Goal: Information Seeking & Learning: Check status

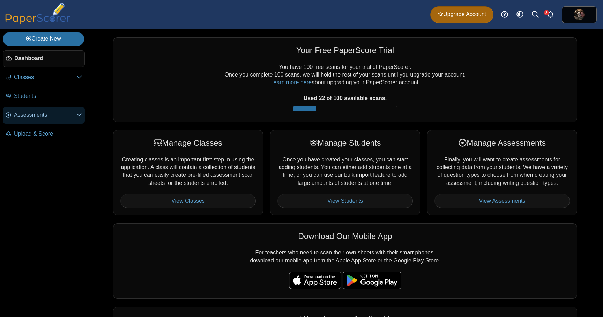
click at [80, 115] on use at bounding box center [79, 114] width 5 height 3
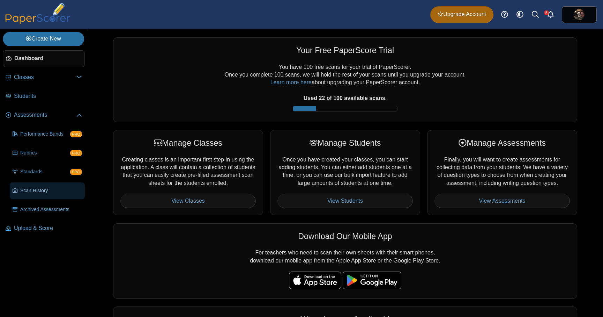
click at [57, 193] on span "Scan History" at bounding box center [51, 190] width 62 height 7
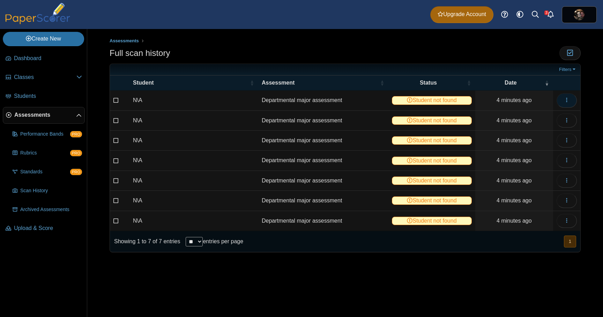
click at [571, 98] on button "button" at bounding box center [567, 100] width 20 height 14
click at [542, 116] on link "View scanned test" at bounding box center [535, 116] width 84 height 10
click at [509, 44] on div "Assessments Full scan history Moderation 0" at bounding box center [345, 151] width 471 height 229
drag, startPoint x: 567, startPoint y: 101, endPoint x: 573, endPoint y: 101, distance: 5.2
click at [572, 101] on button "button" at bounding box center [567, 100] width 20 height 14
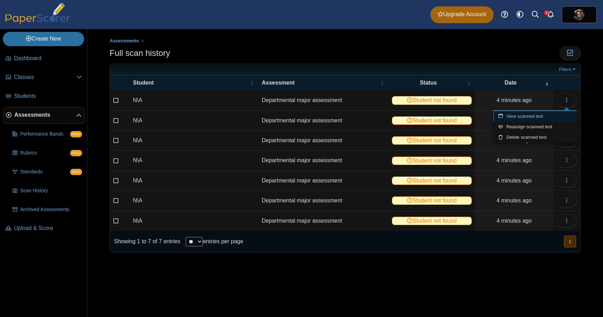
click at [542, 116] on link "View scanned test" at bounding box center [535, 116] width 84 height 10
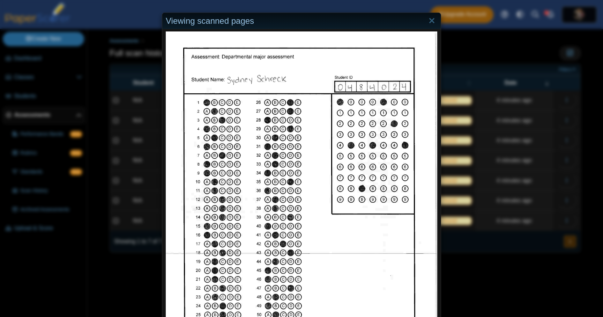
click at [490, 44] on div "Viewing scanned pages" at bounding box center [301, 158] width 603 height 317
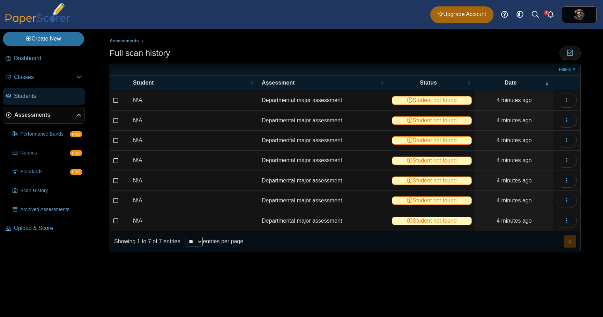
click at [37, 95] on span "Students" at bounding box center [48, 96] width 68 height 8
click at [567, 104] on button "button" at bounding box center [567, 100] width 20 height 14
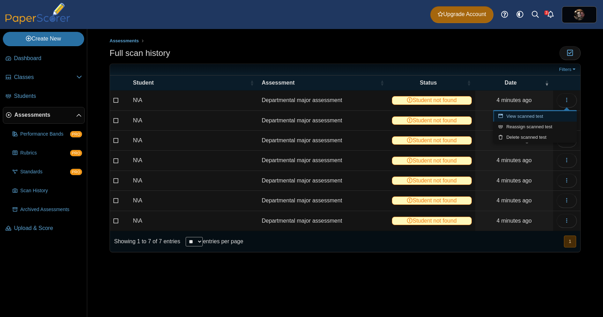
click at [542, 117] on link "View scanned test" at bounding box center [535, 116] width 84 height 10
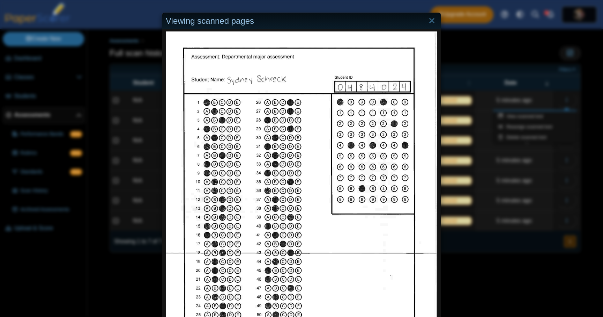
click at [541, 266] on div "Viewing scanned pages" at bounding box center [301, 158] width 603 height 317
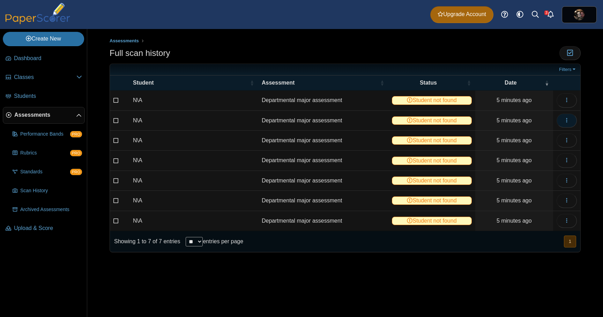
click at [567, 121] on icon "button" at bounding box center [567, 120] width 6 height 6
click at [546, 135] on link "View scanned test" at bounding box center [535, 136] width 84 height 10
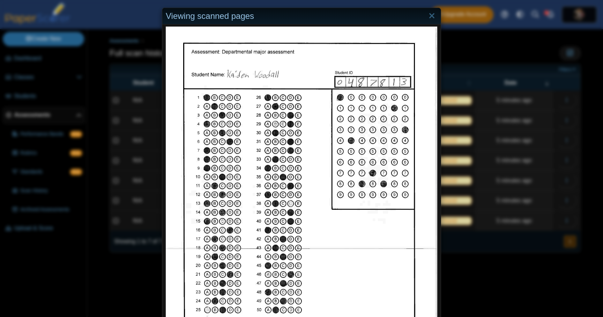
click at [486, 258] on div "Viewing scanned pages" at bounding box center [301, 158] width 603 height 317
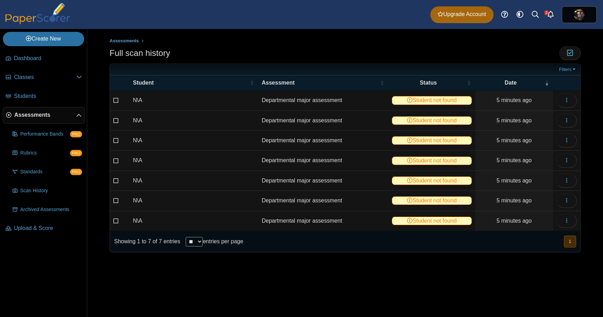
scroll to position [3, 0]
click at [39, 98] on span "Students" at bounding box center [48, 96] width 68 height 8
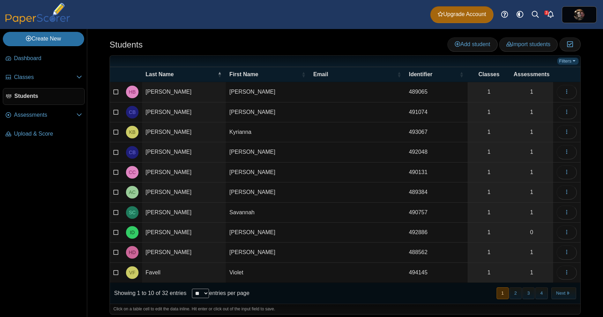
click at [566, 63] on link "Filters" at bounding box center [568, 61] width 21 height 7
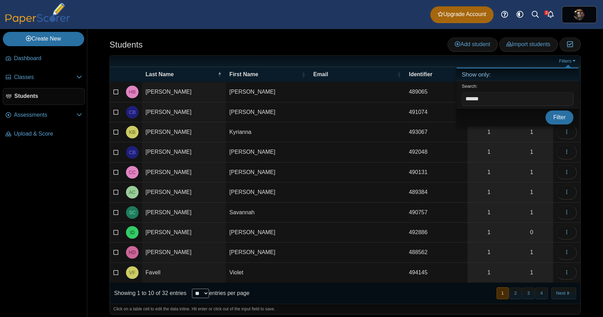
type input "******"
click at [546, 110] on button "Filter" at bounding box center [560, 117] width 28 height 14
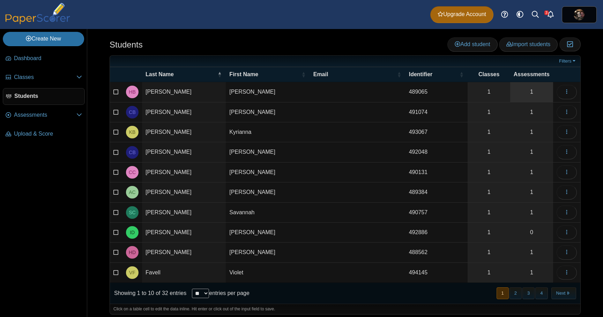
click at [537, 94] on link "1" at bounding box center [531, 92] width 43 height 20
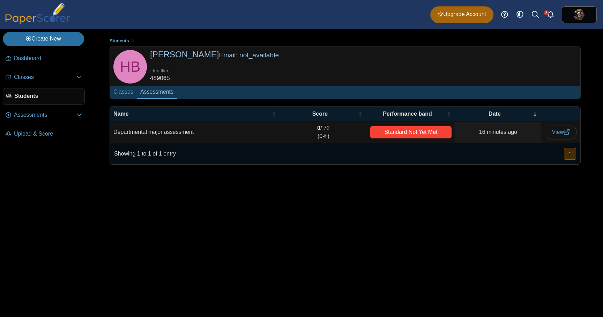
click at [466, 177] on div at bounding box center [345, 174] width 471 height 7
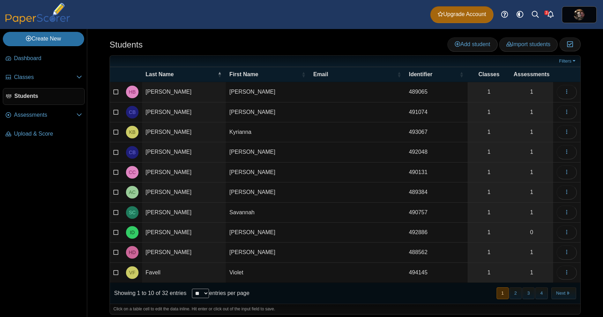
scroll to position [5, 0]
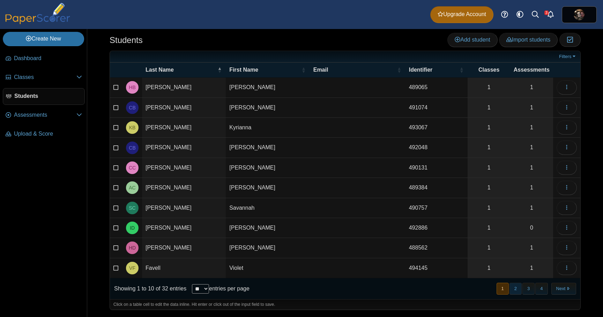
click at [516, 289] on button "2" at bounding box center [516, 288] width 12 height 12
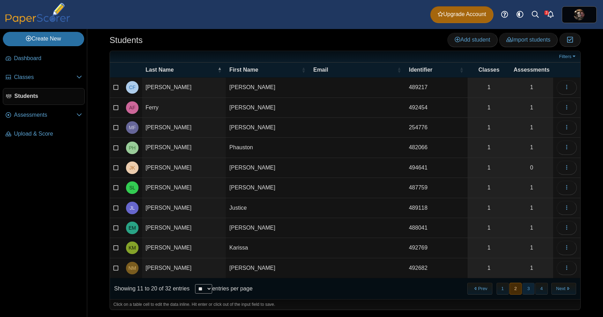
click at [529, 289] on button "3" at bounding box center [529, 288] width 12 height 12
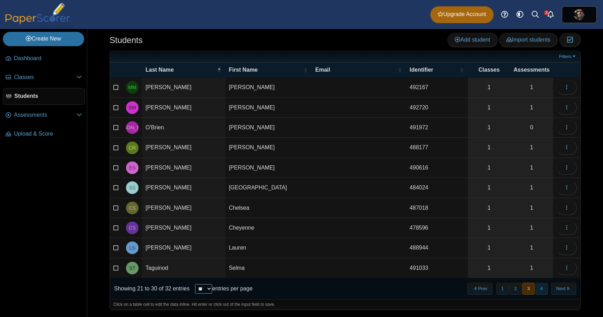
click at [541, 291] on button "4" at bounding box center [542, 288] width 12 height 12
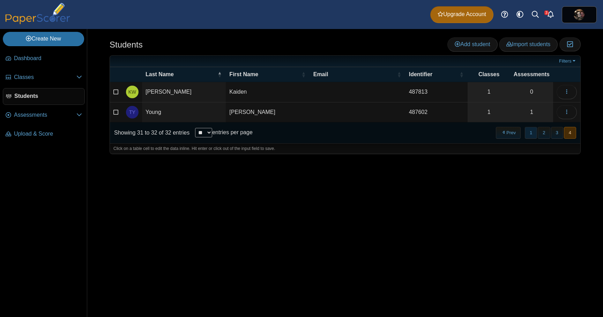
click at [532, 134] on button "1" at bounding box center [531, 133] width 12 height 12
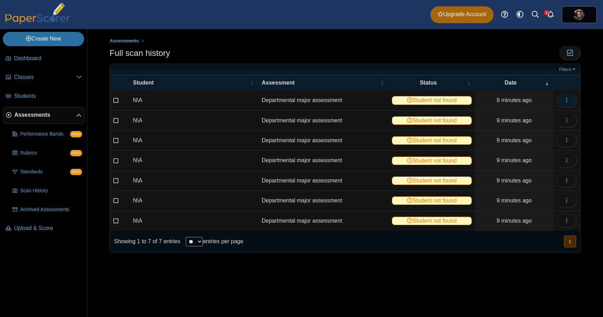
click at [568, 101] on icon "button" at bounding box center [567, 100] width 6 height 6
click at [533, 116] on link "View scanned test" at bounding box center [535, 116] width 84 height 10
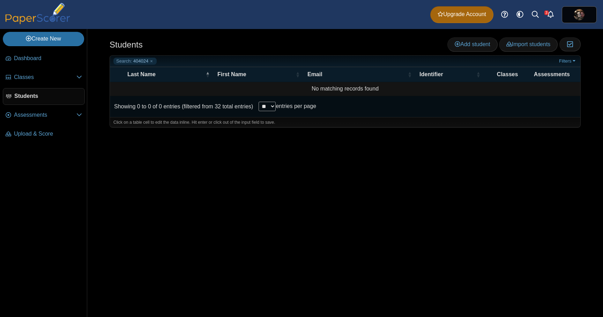
click at [440, 214] on div "Students Add student Import students Moderation 0" at bounding box center [345, 173] width 516 height 288
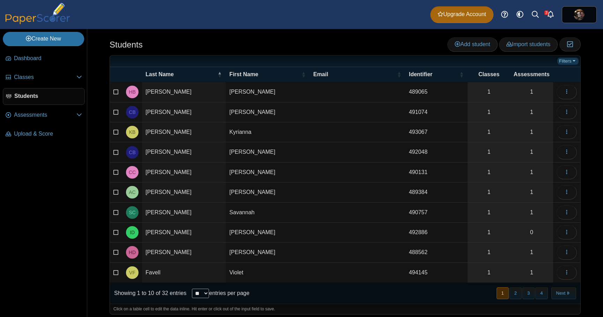
click at [563, 63] on link "Filters" at bounding box center [568, 61] width 21 height 7
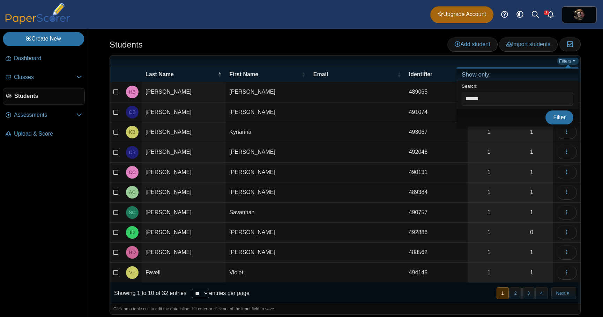
type input "******"
click at [546, 110] on button "Filter" at bounding box center [560, 117] width 28 height 14
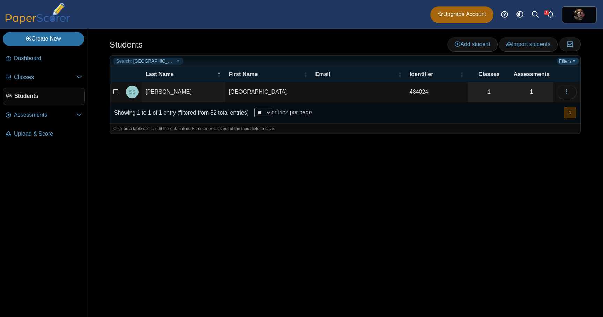
click at [564, 61] on link "Filters" at bounding box center [568, 61] width 21 height 7
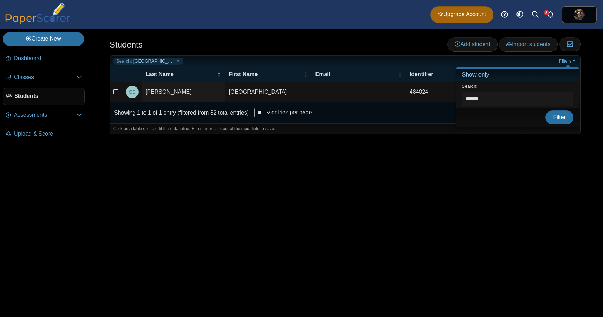
click at [505, 97] on input "******" at bounding box center [518, 99] width 112 height 14
type input "******"
click at [546, 110] on button "Filter" at bounding box center [560, 117] width 28 height 14
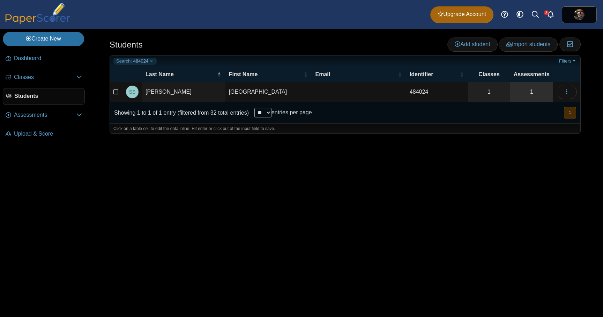
click at [523, 93] on link "1" at bounding box center [531, 92] width 43 height 20
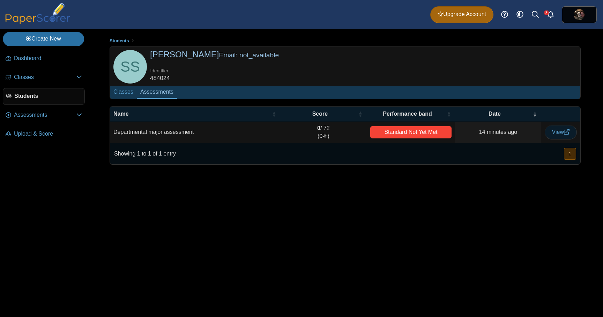
click at [563, 133] on span "View" at bounding box center [560, 132] width 17 height 6
